Goal: Transaction & Acquisition: Purchase product/service

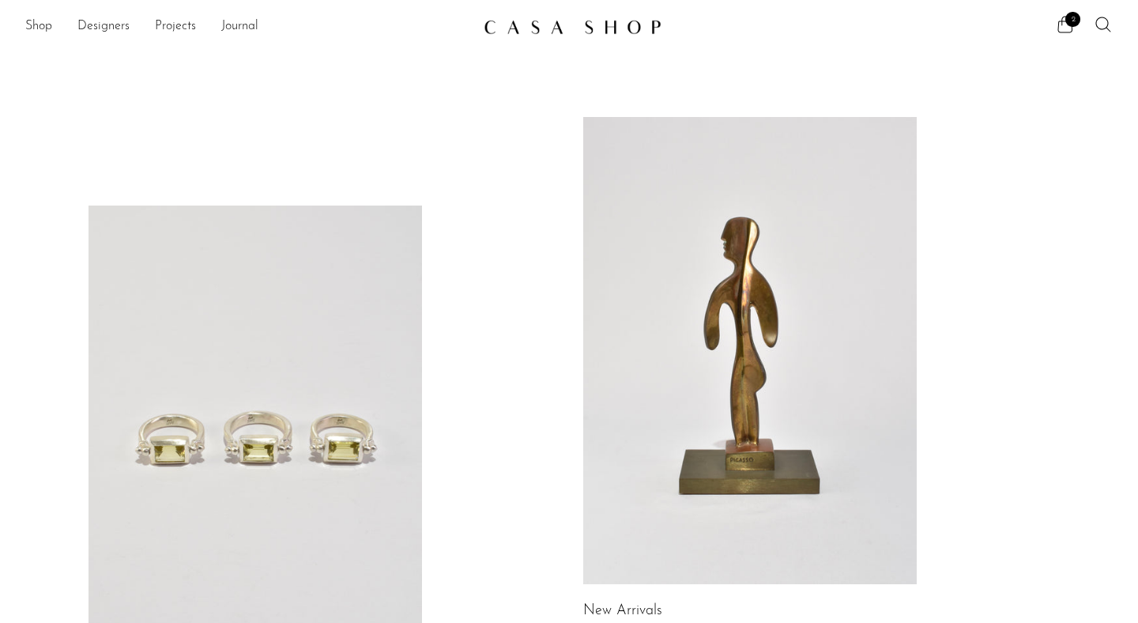
scroll to position [778, 0]
click at [1067, 27] on icon at bounding box center [1065, 24] width 19 height 19
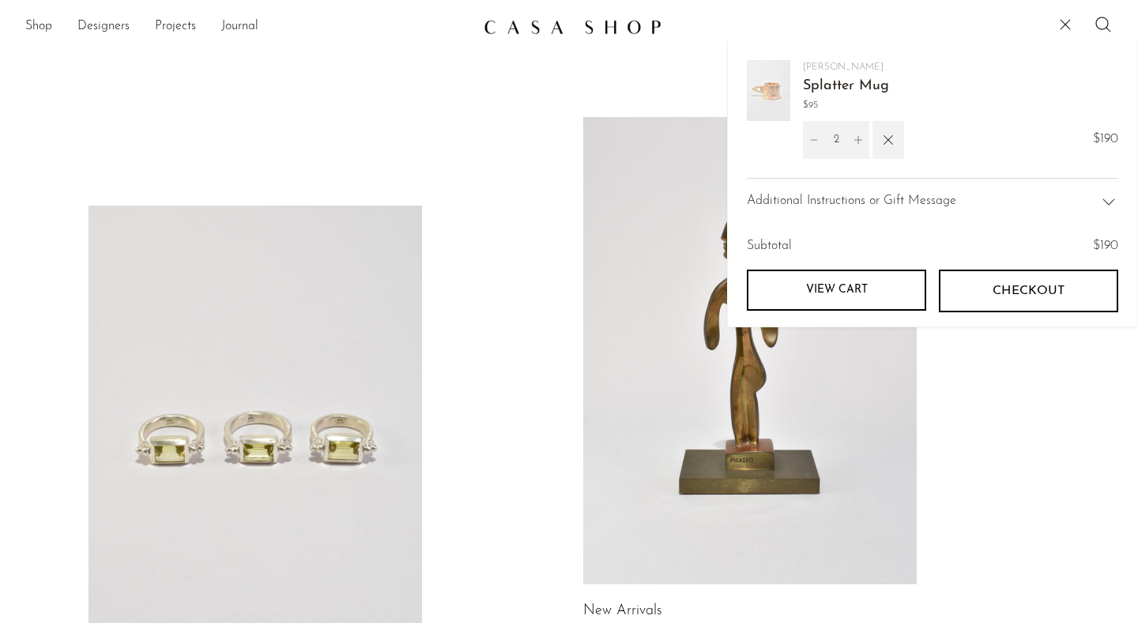
click at [1014, 295] on span "Checkout" at bounding box center [1029, 291] width 72 height 15
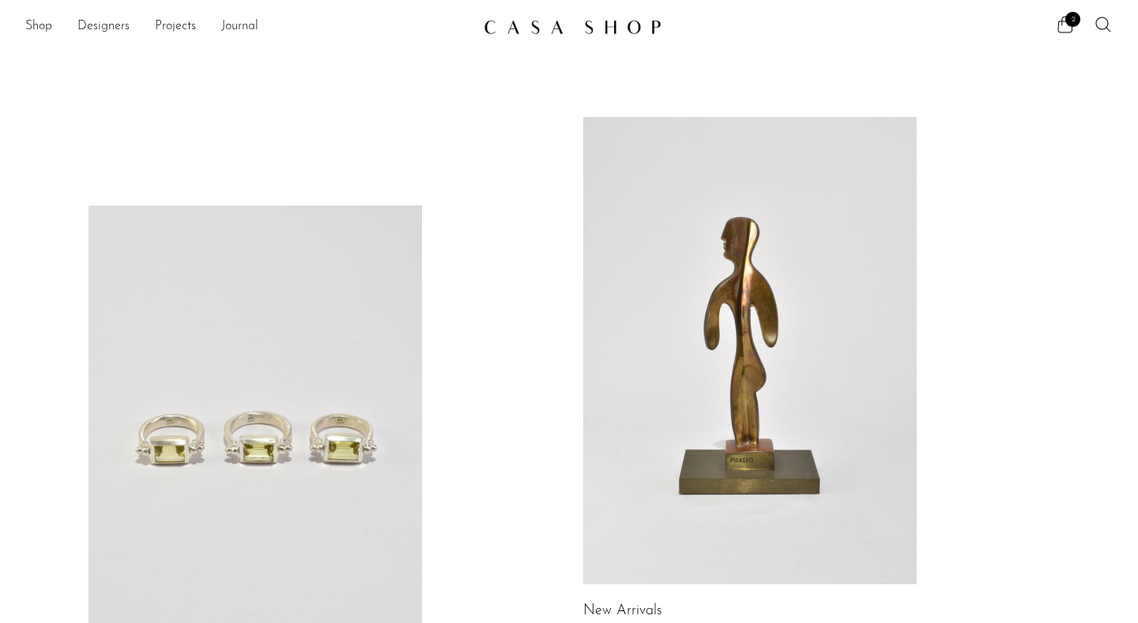
click at [570, 28] on img at bounding box center [573, 27] width 178 height 16
